Goal: Navigation & Orientation: Find specific page/section

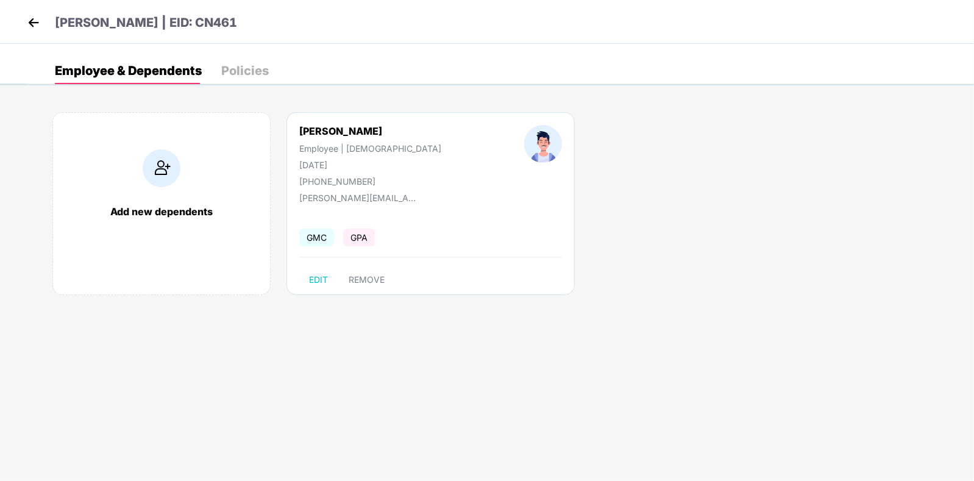
click at [34, 20] on img at bounding box center [33, 22] width 18 height 18
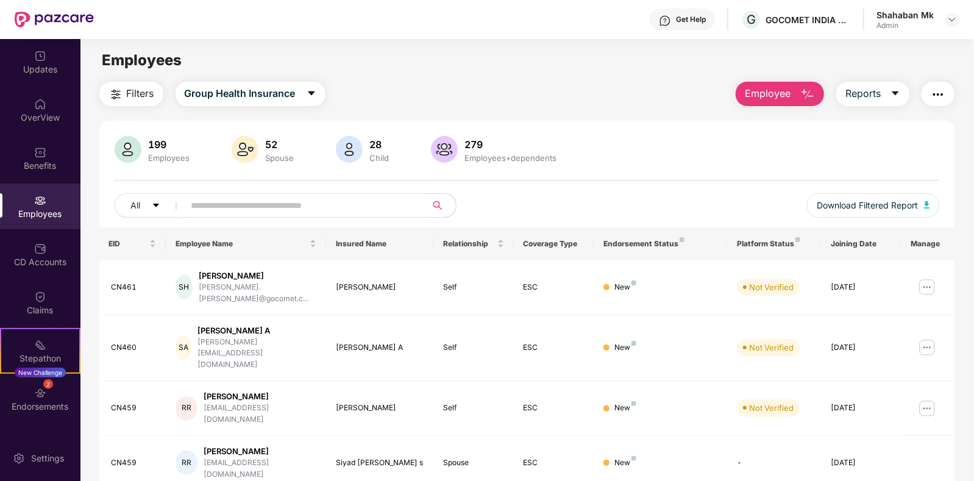
click at [247, 204] on input "text" at bounding box center [300, 205] width 219 height 18
click at [233, 92] on span "Group Health Insurance" at bounding box center [240, 93] width 111 height 15
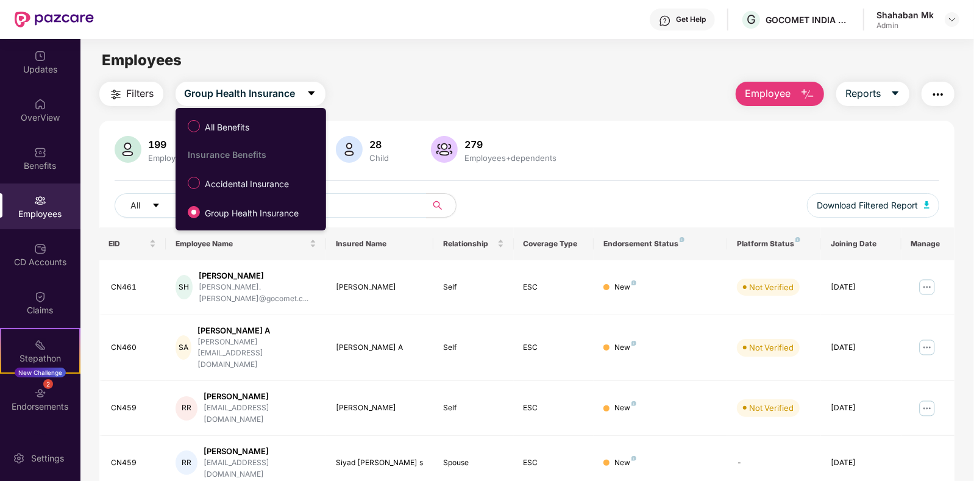
click at [631, 102] on div "Filters Group Health Insurance Employee Reports" at bounding box center [527, 94] width 856 height 24
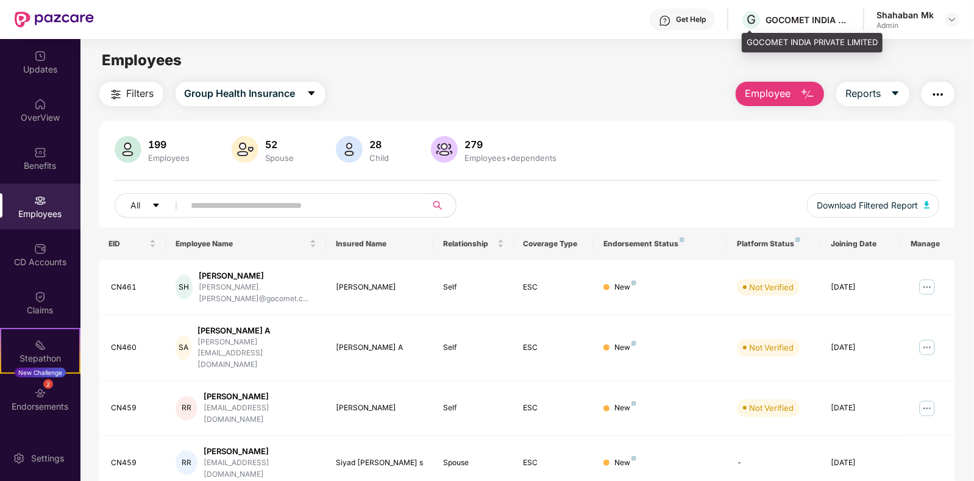
click at [823, 23] on div "GOCOMET INDIA PRIVATE LIMITED" at bounding box center [807, 20] width 85 height 12
click at [950, 16] on img at bounding box center [952, 20] width 10 height 10
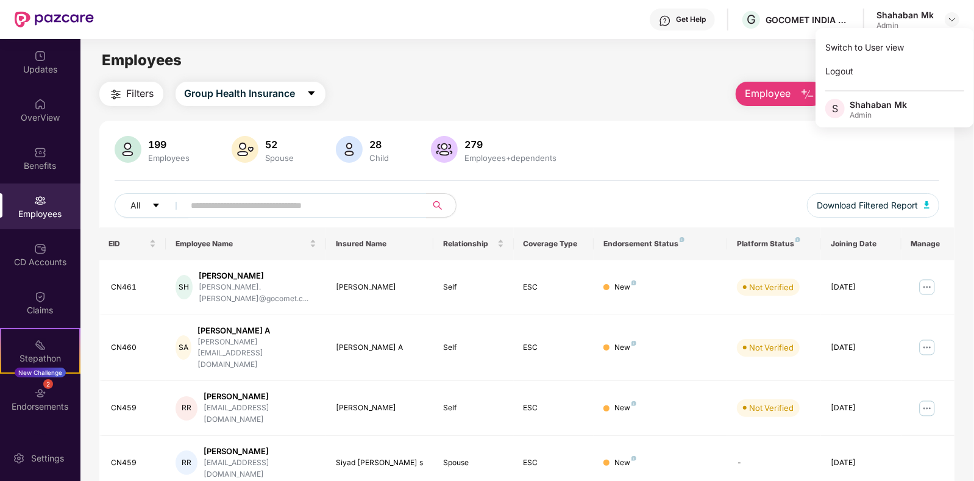
click at [664, 93] on div "Filters Group Health Insurance Employee Reports" at bounding box center [527, 94] width 856 height 24
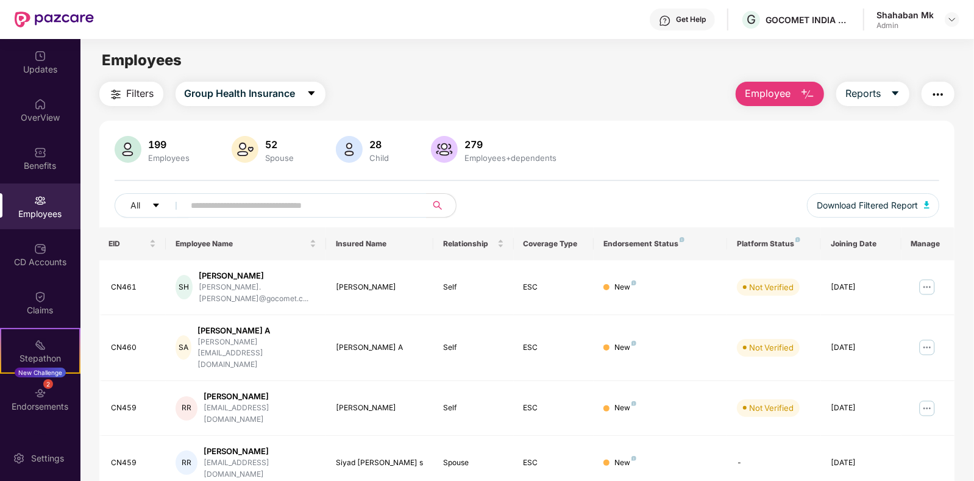
click at [933, 101] on img "button" at bounding box center [938, 94] width 15 height 15
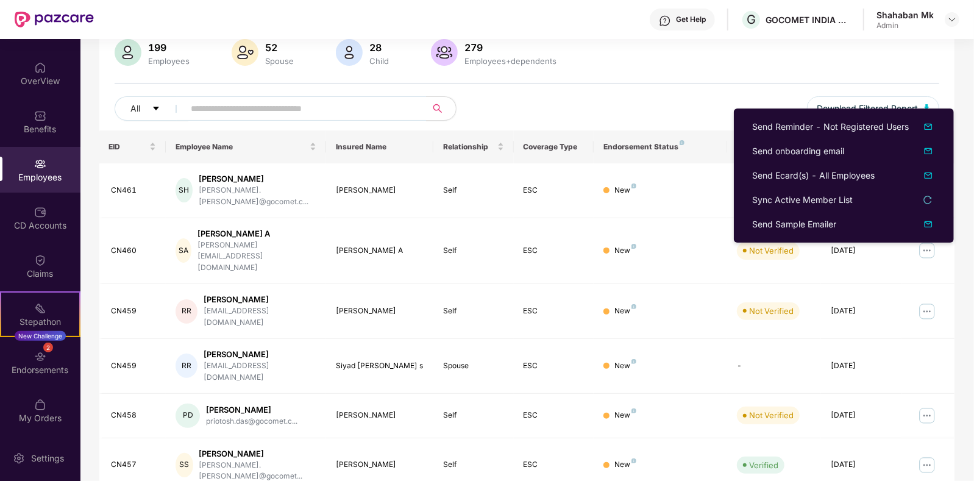
scroll to position [152, 0]
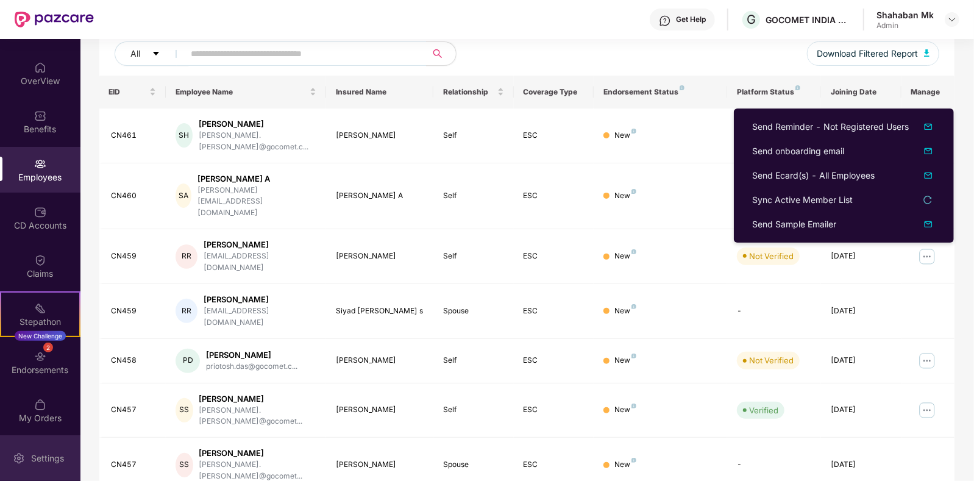
click at [49, 453] on div "Settings" at bounding box center [47, 458] width 40 height 12
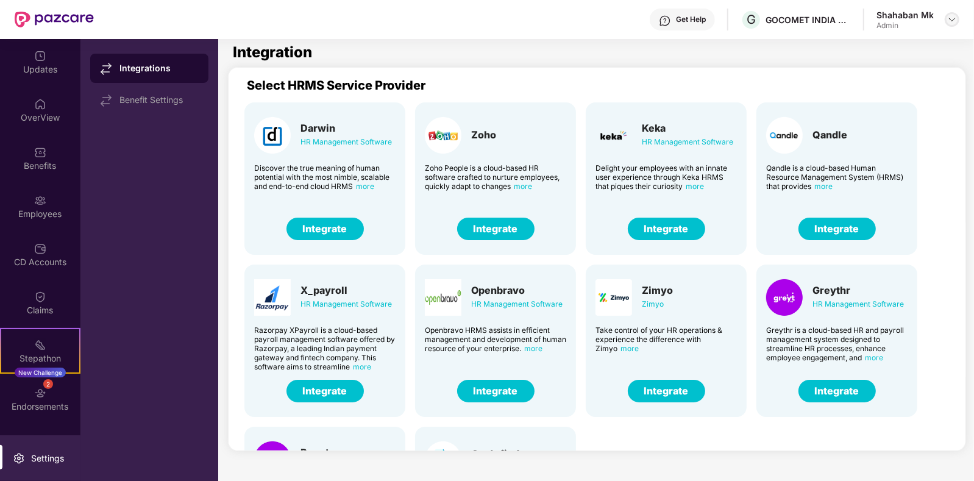
click at [956, 20] on img at bounding box center [952, 20] width 10 height 10
click at [649, 76] on div "Select HRMS Service Provider Darwin HR Management Software Discover the true me…" at bounding box center [599, 256] width 728 height 375
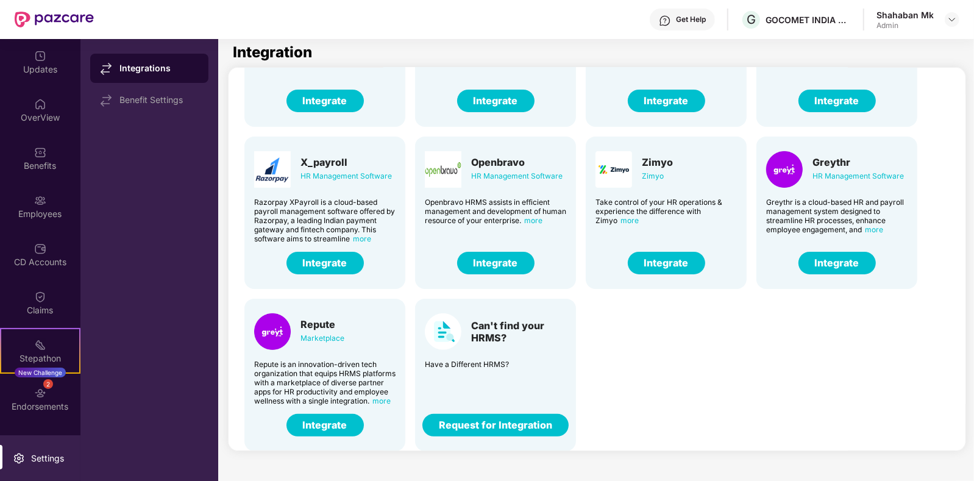
scroll to position [39, 0]
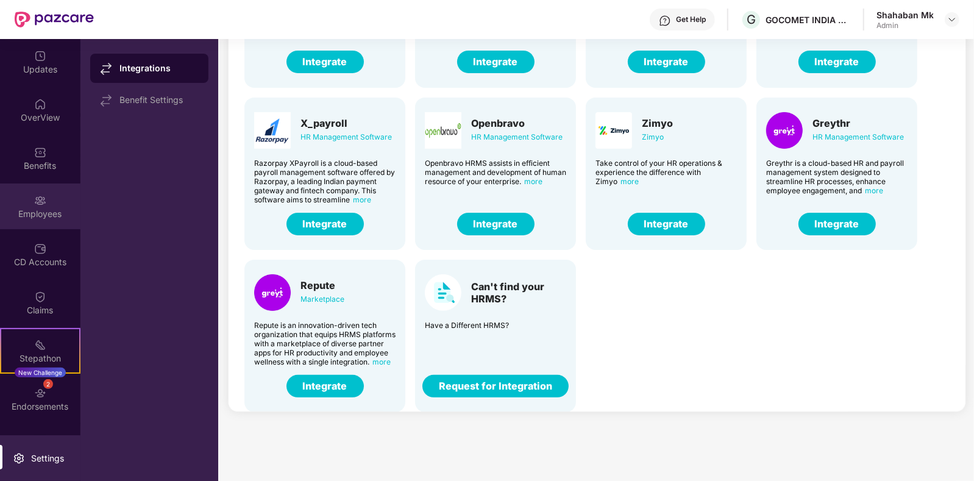
click at [59, 205] on div "Employees" at bounding box center [40, 206] width 80 height 46
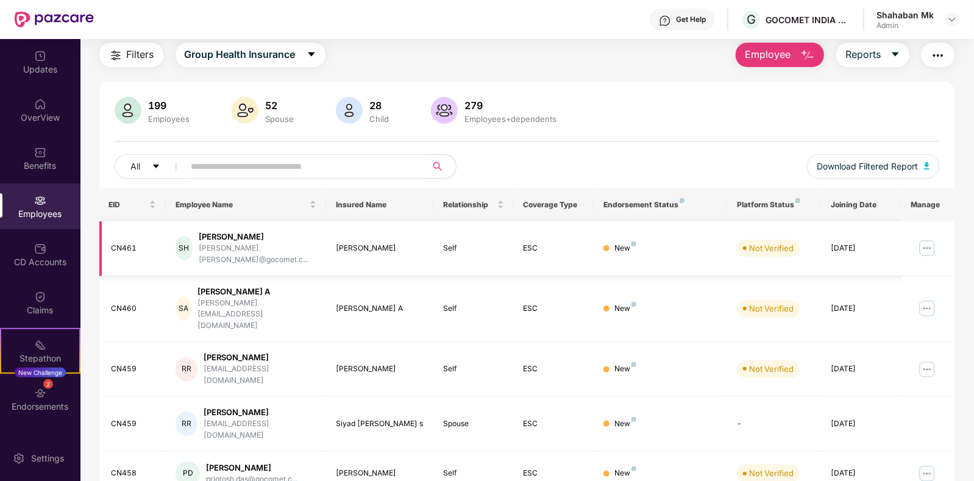
click at [935, 242] on img at bounding box center [927, 248] width 20 height 20
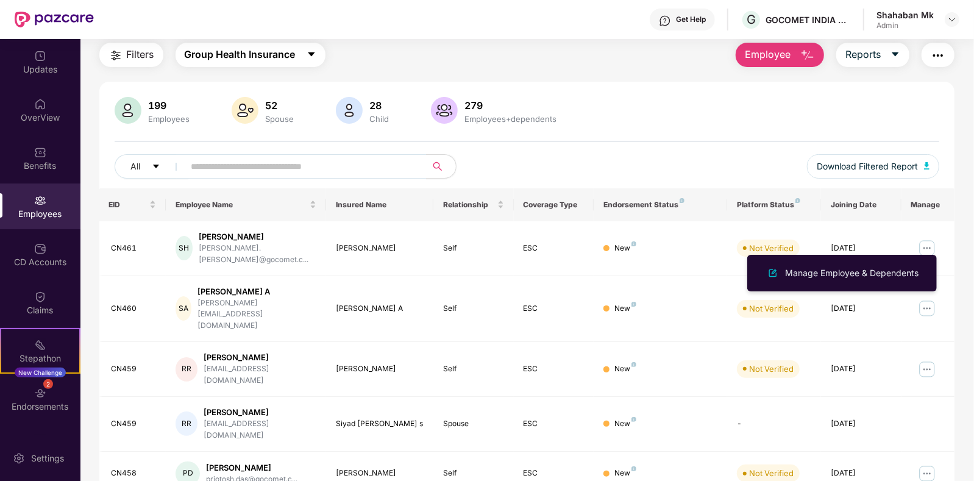
click at [271, 51] on span "Group Health Insurance" at bounding box center [240, 54] width 111 height 15
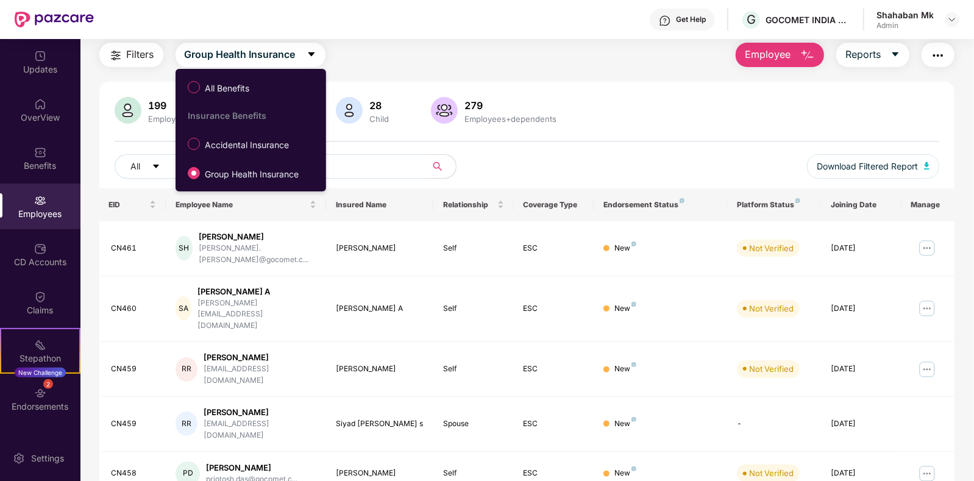
click at [890, 118] on div "199 Employees 52 Spouse 28 Child 279 Employees+dependents" at bounding box center [527, 111] width 825 height 29
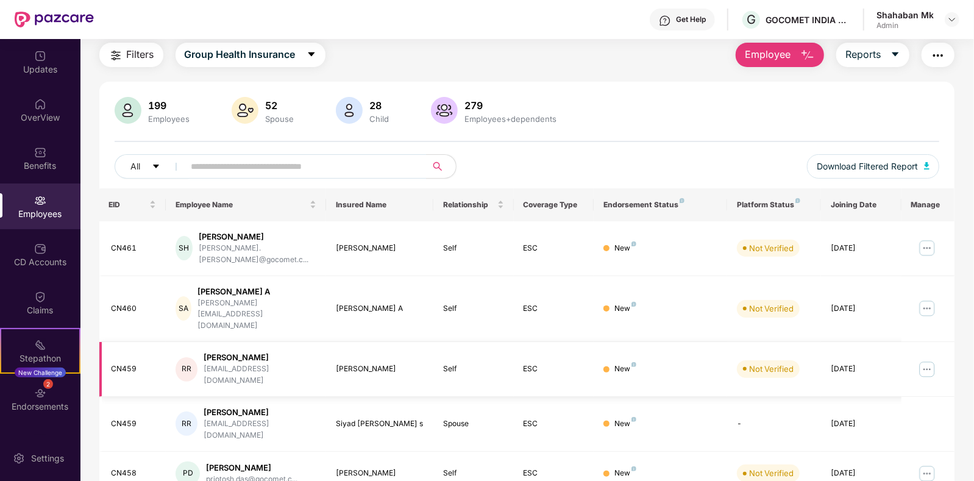
click at [932, 360] on img at bounding box center [927, 370] width 20 height 20
